Goal: Task Accomplishment & Management: Manage account settings

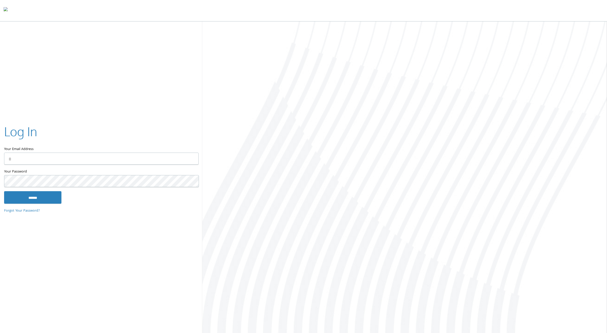
type input "**********"
click at [45, 199] on input "******" at bounding box center [32, 197] width 57 height 12
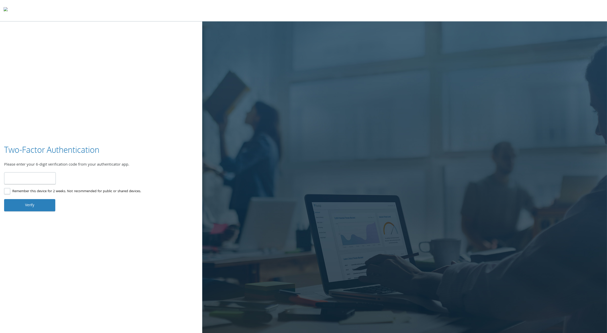
type input "******"
click at [31, 205] on button "Verify" at bounding box center [29, 205] width 51 height 12
